Goal: Communication & Community: Answer question/provide support

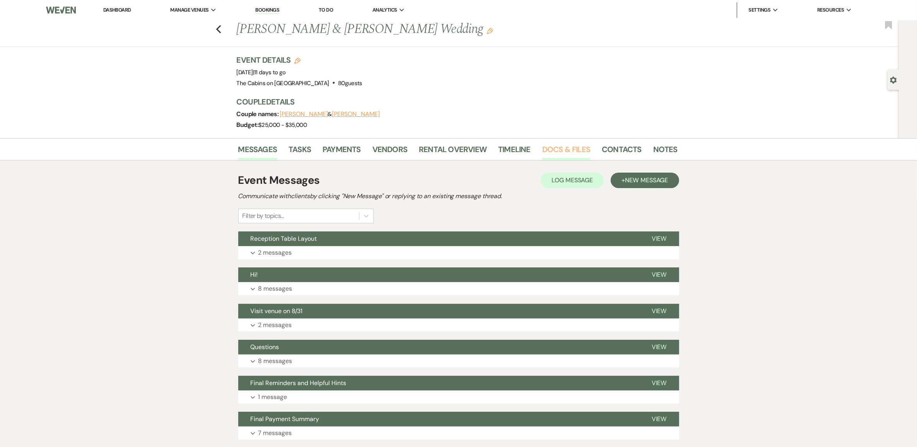
click at [553, 160] on link "Docs & Files" at bounding box center [566, 151] width 48 height 17
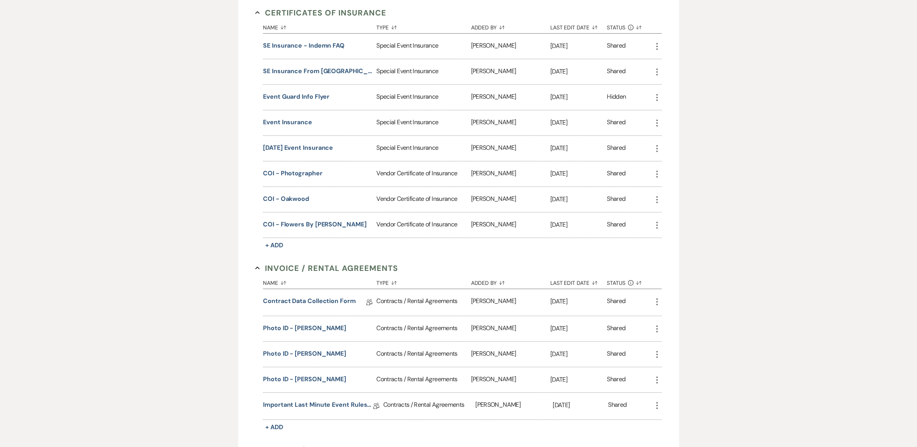
scroll to position [242, 0]
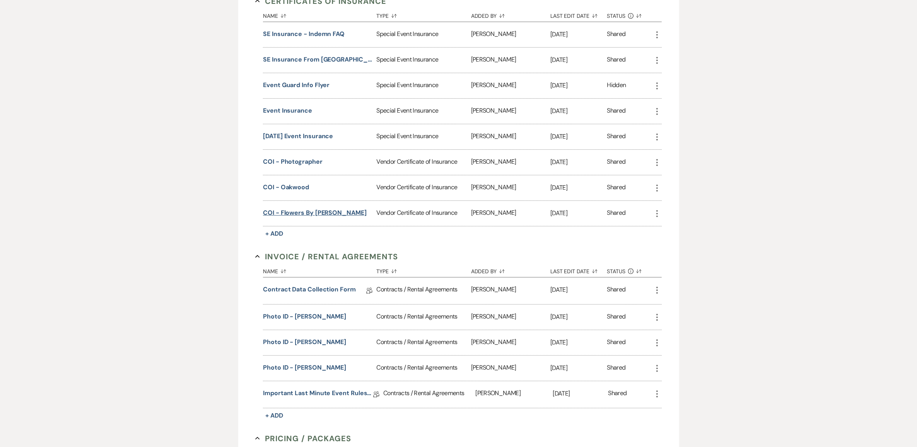
click at [313, 217] on button "COI - Flowers by [PERSON_NAME]" at bounding box center [315, 212] width 104 height 9
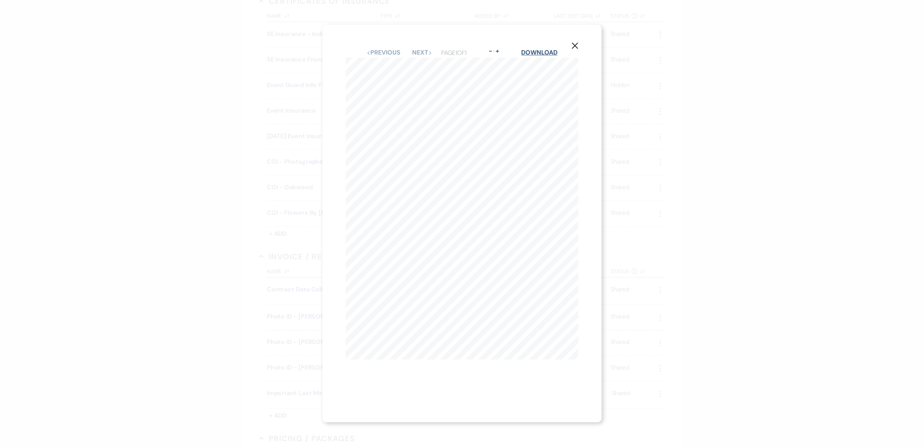
click at [530, 48] on link "Download" at bounding box center [539, 52] width 36 height 8
click at [573, 42] on button "X" at bounding box center [575, 46] width 12 height 14
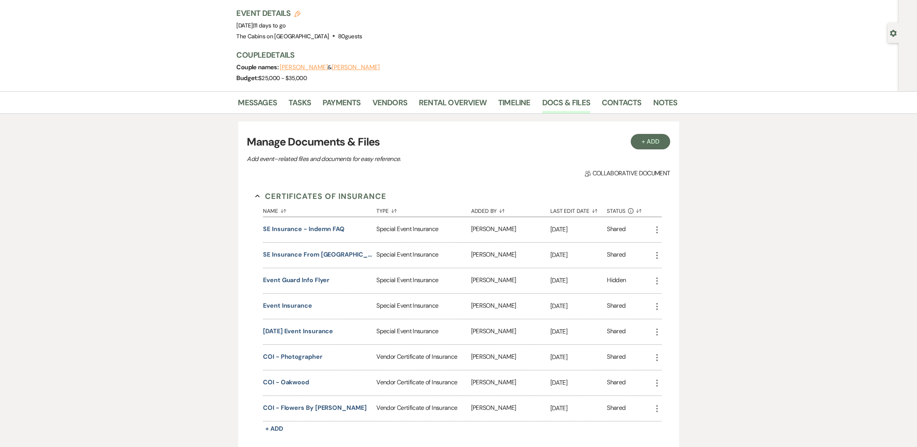
scroll to position [0, 0]
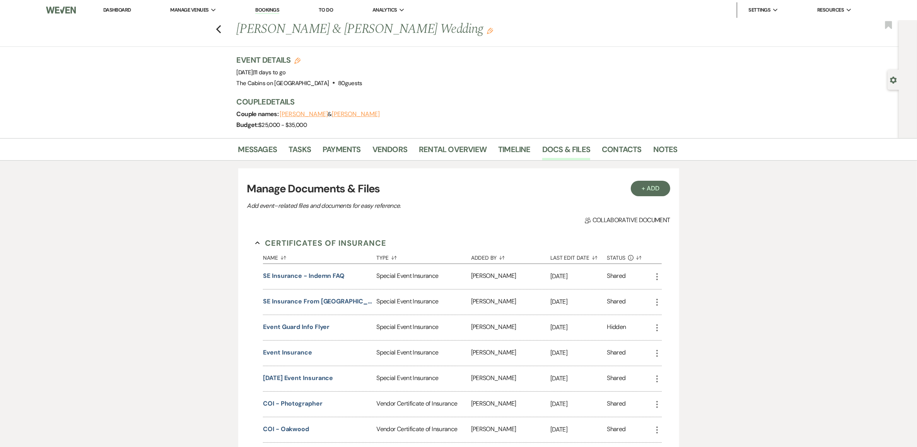
click at [130, 10] on link "Dashboard" at bounding box center [117, 10] width 28 height 7
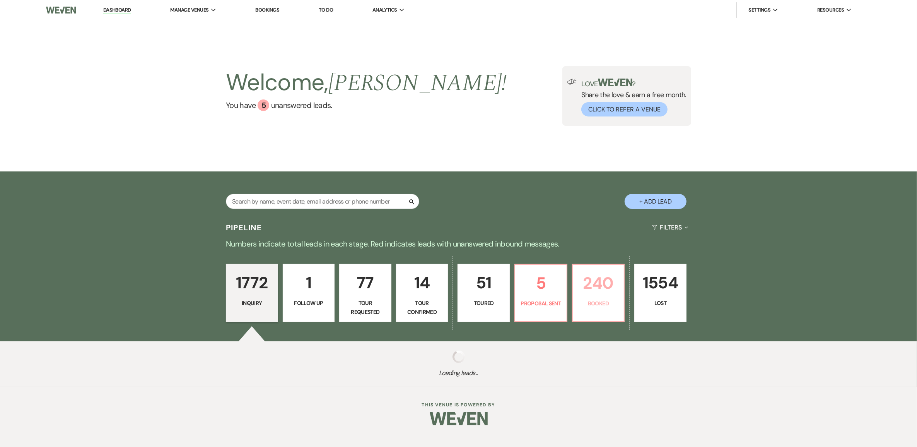
click at [604, 296] on p "240" at bounding box center [598, 283] width 42 height 26
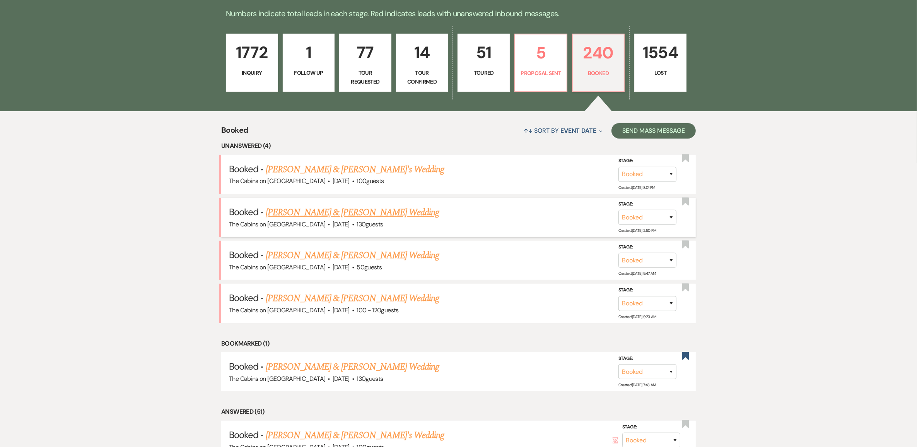
scroll to position [242, 0]
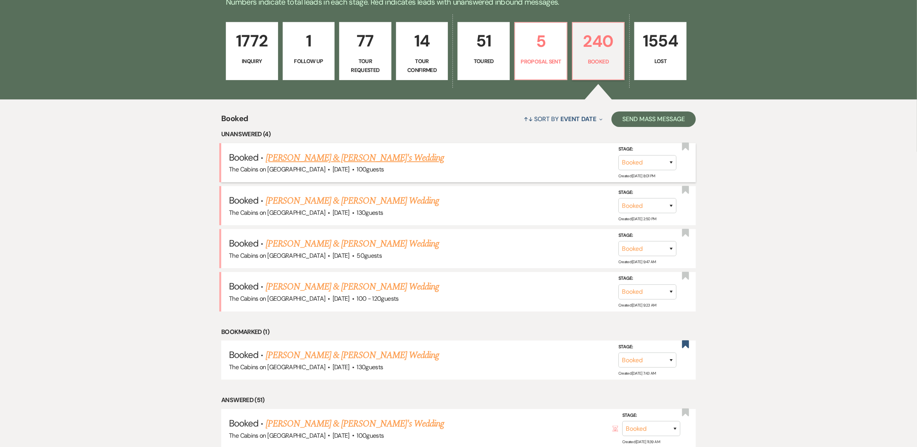
click at [335, 165] on link "[PERSON_NAME] & [PERSON_NAME]'s Wedding" at bounding box center [355, 158] width 179 height 14
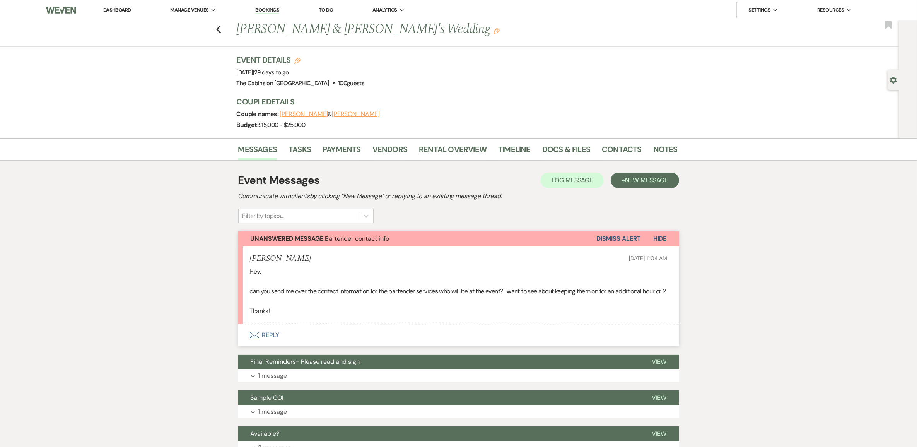
click at [271, 346] on button "Envelope Reply" at bounding box center [458, 335] width 441 height 22
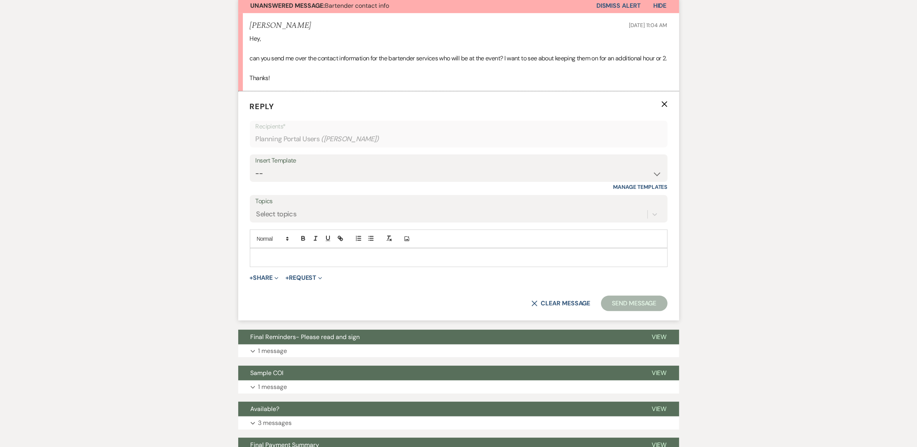
scroll to position [237, 0]
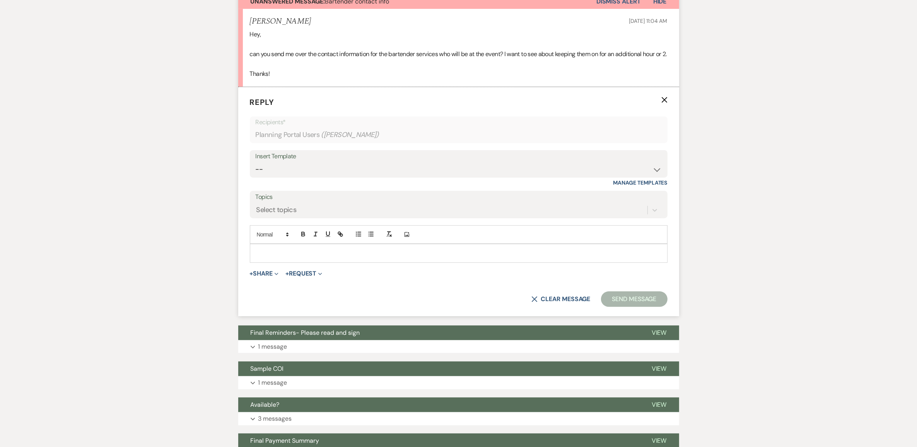
click at [296, 262] on div at bounding box center [458, 253] width 417 height 18
click at [626, 307] on button "Send Message" at bounding box center [634, 298] width 66 height 15
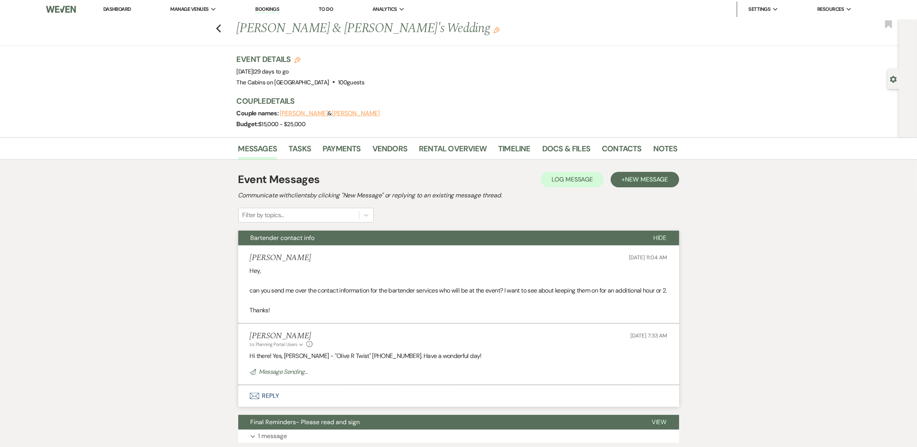
scroll to position [0, 0]
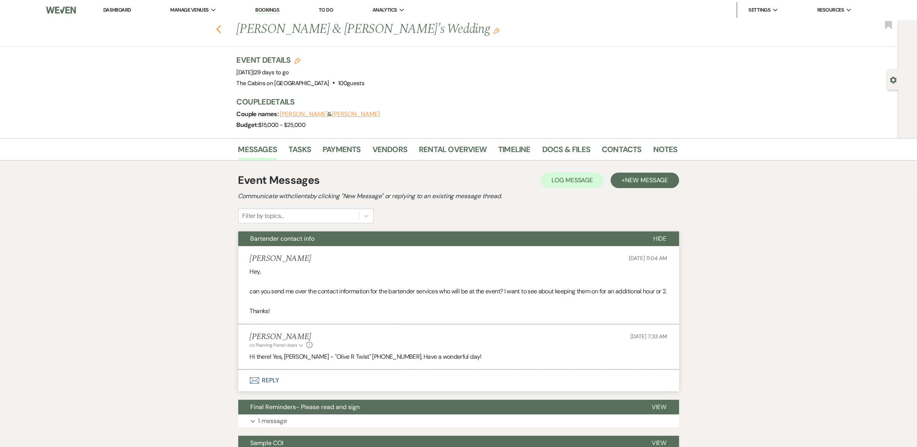
click at [221, 30] on icon "Previous" at bounding box center [219, 29] width 6 height 9
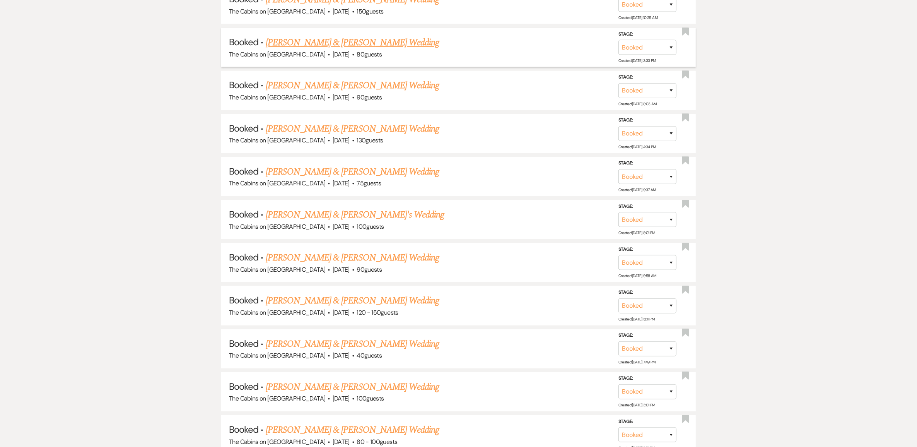
scroll to position [725, 0]
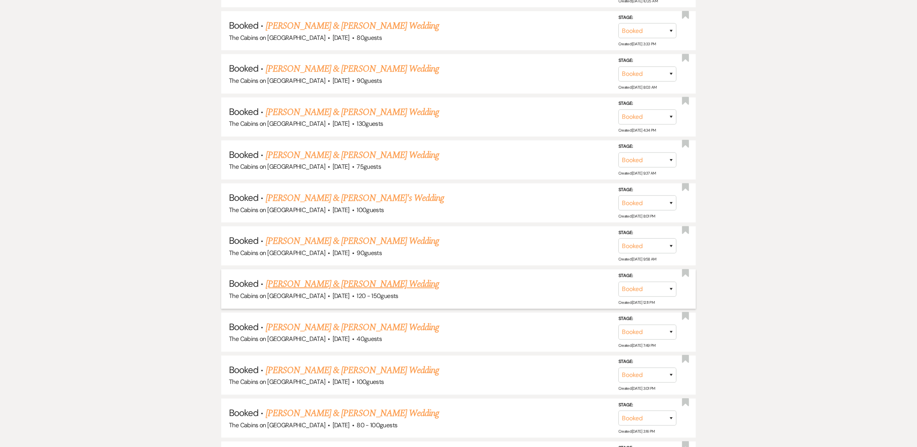
click at [330, 291] on link "[PERSON_NAME] & [PERSON_NAME] Wedding" at bounding box center [352, 284] width 173 height 14
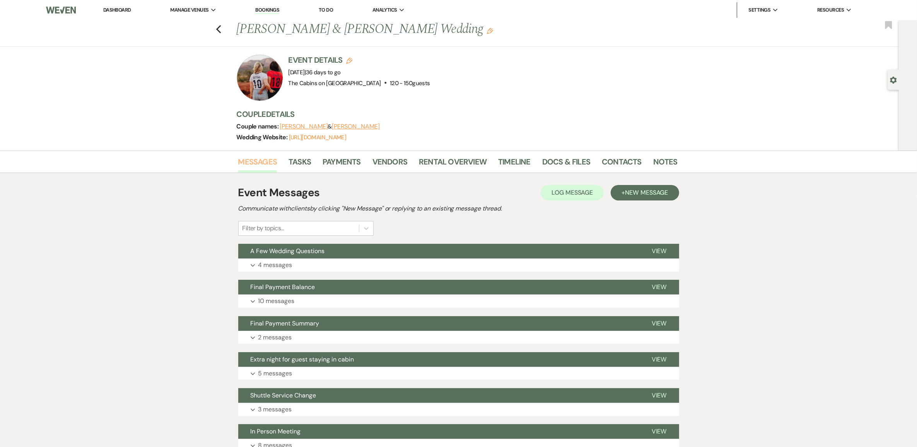
click at [266, 171] on link "Messages" at bounding box center [257, 163] width 39 height 17
click at [625, 196] on span "New Message" at bounding box center [646, 192] width 43 height 8
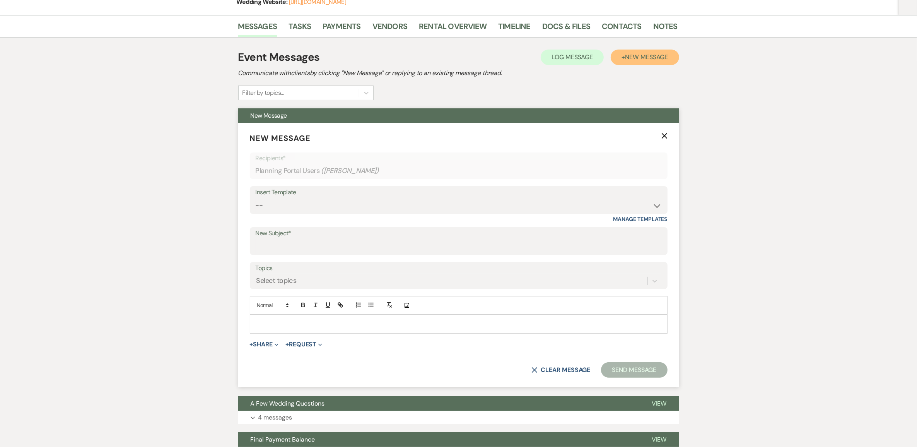
scroll to position [145, 0]
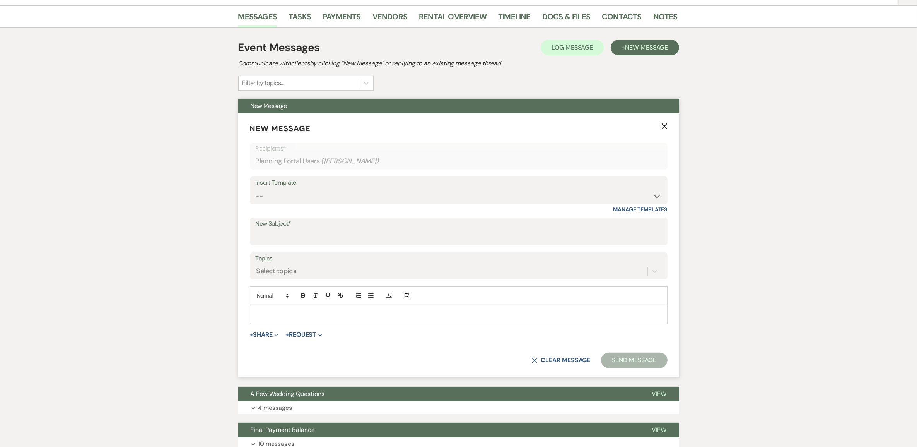
click at [272, 318] on p at bounding box center [458, 314] width 405 height 9
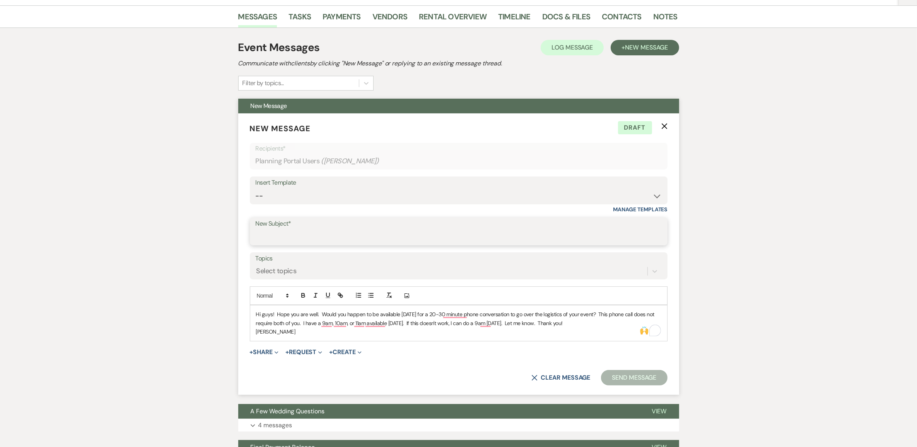
click at [310, 244] on input "New Subject*" at bounding box center [459, 236] width 406 height 15
type input "Available?"
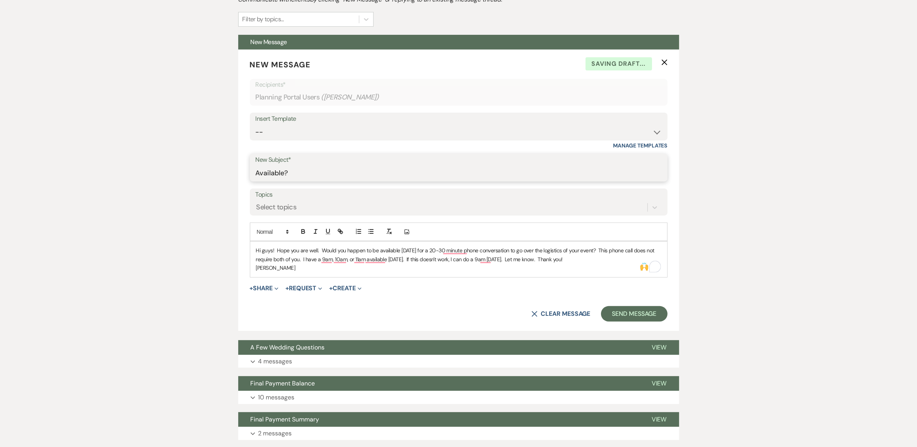
scroll to position [290, 0]
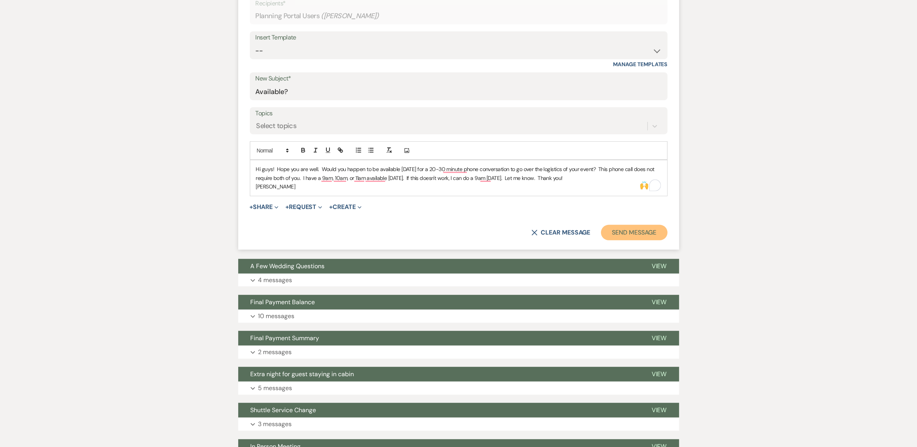
click at [637, 240] on button "Send Message" at bounding box center [634, 232] width 66 height 15
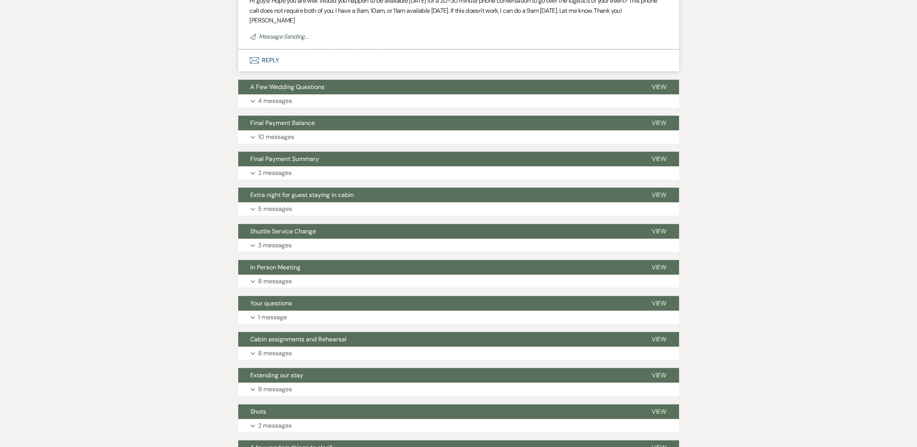
scroll to position [0, 0]
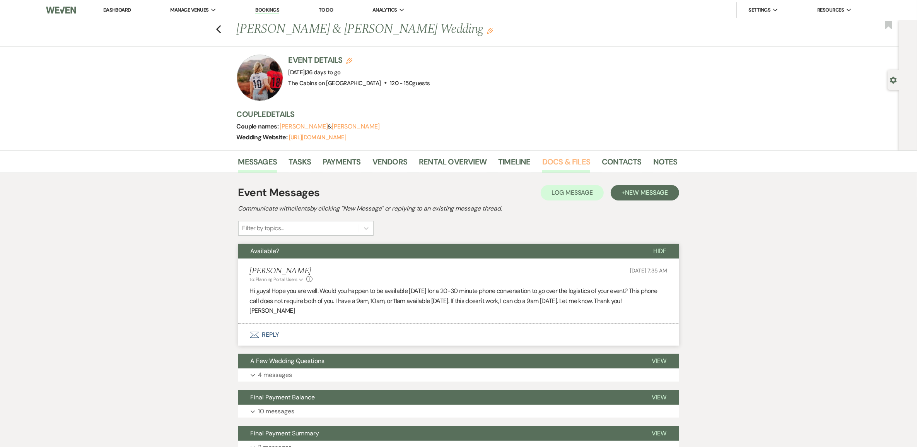
click at [548, 169] on link "Docs & Files" at bounding box center [566, 163] width 48 height 17
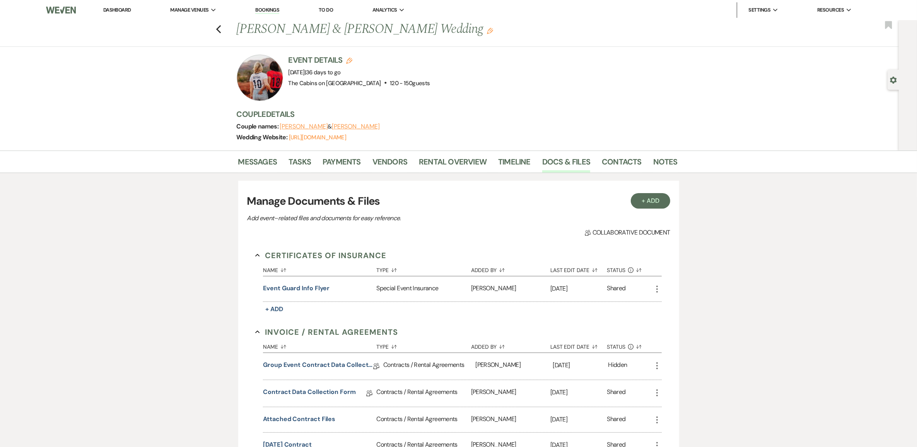
click at [321, 130] on button "[PERSON_NAME]" at bounding box center [304, 126] width 48 height 6
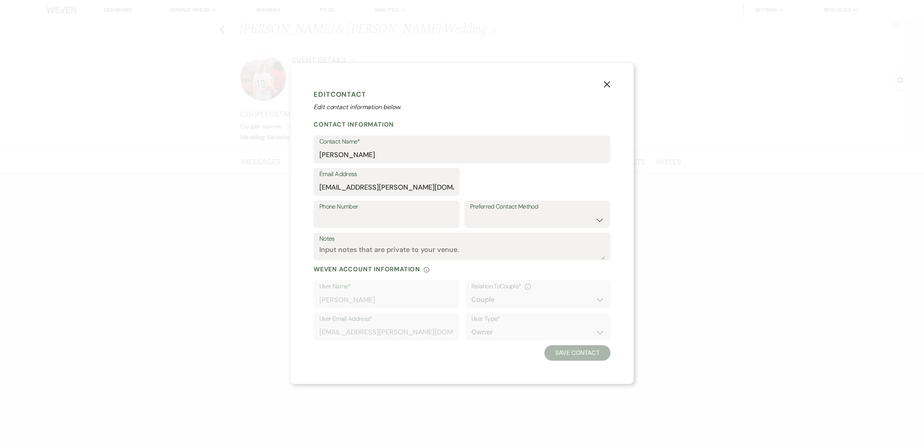
select select "1"
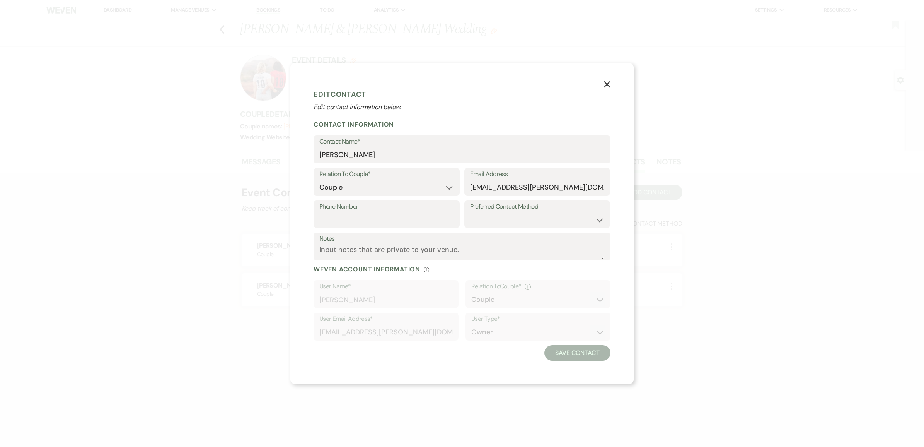
click at [610, 81] on use "button" at bounding box center [607, 84] width 6 height 6
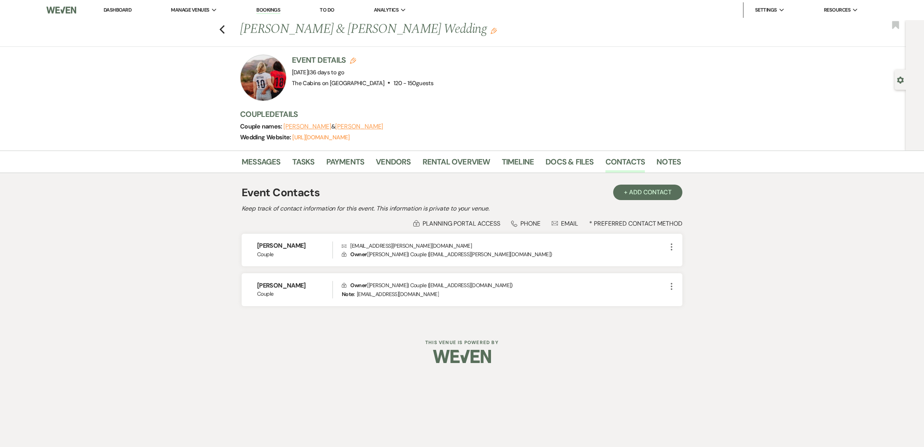
click at [369, 128] on button "[PERSON_NAME]" at bounding box center [359, 126] width 48 height 6
select select "1"
select select "email"
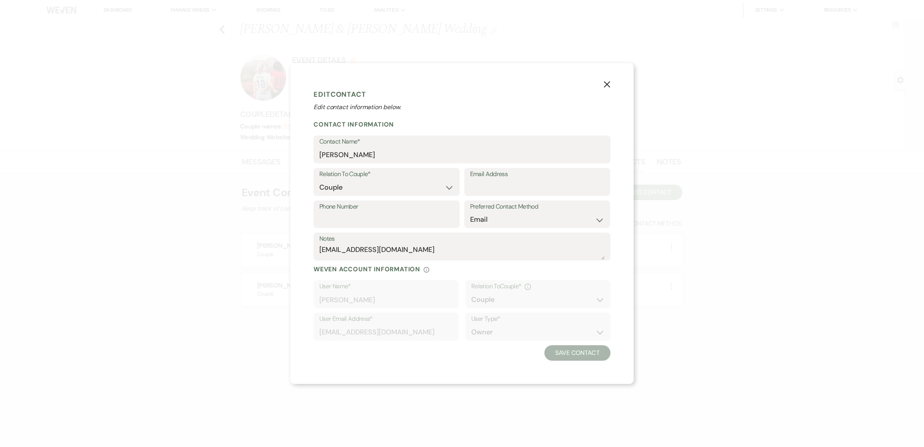
click at [613, 77] on button "X" at bounding box center [607, 84] width 12 height 14
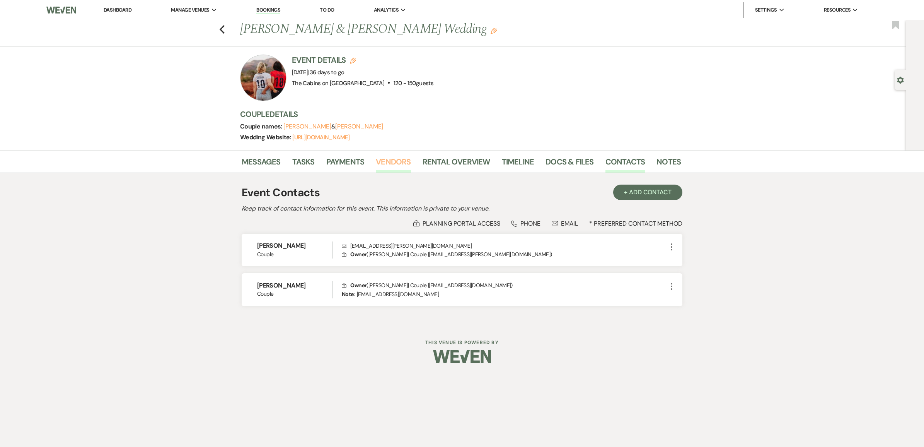
click at [394, 170] on link "Vendors" at bounding box center [393, 163] width 35 height 17
